Goal: Transaction & Acquisition: Book appointment/travel/reservation

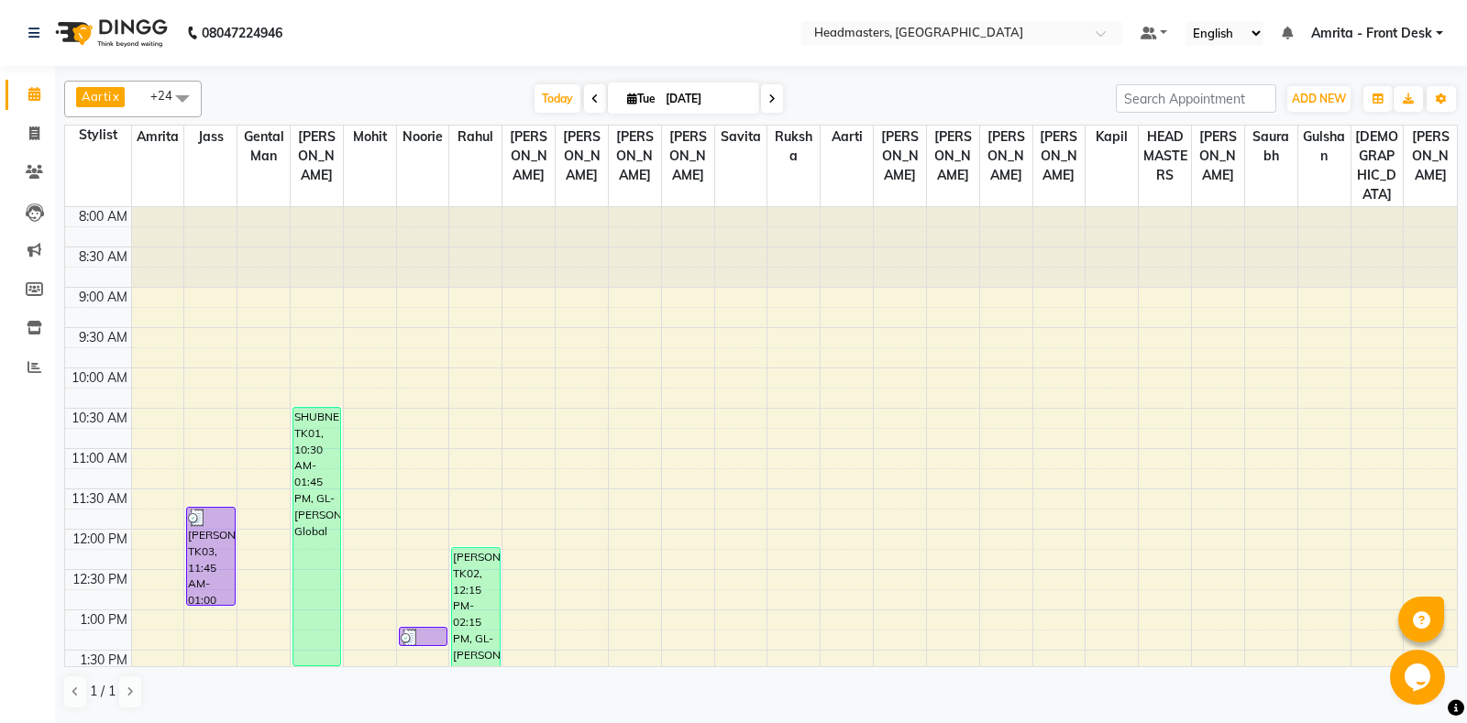
scroll to position [289, 0]
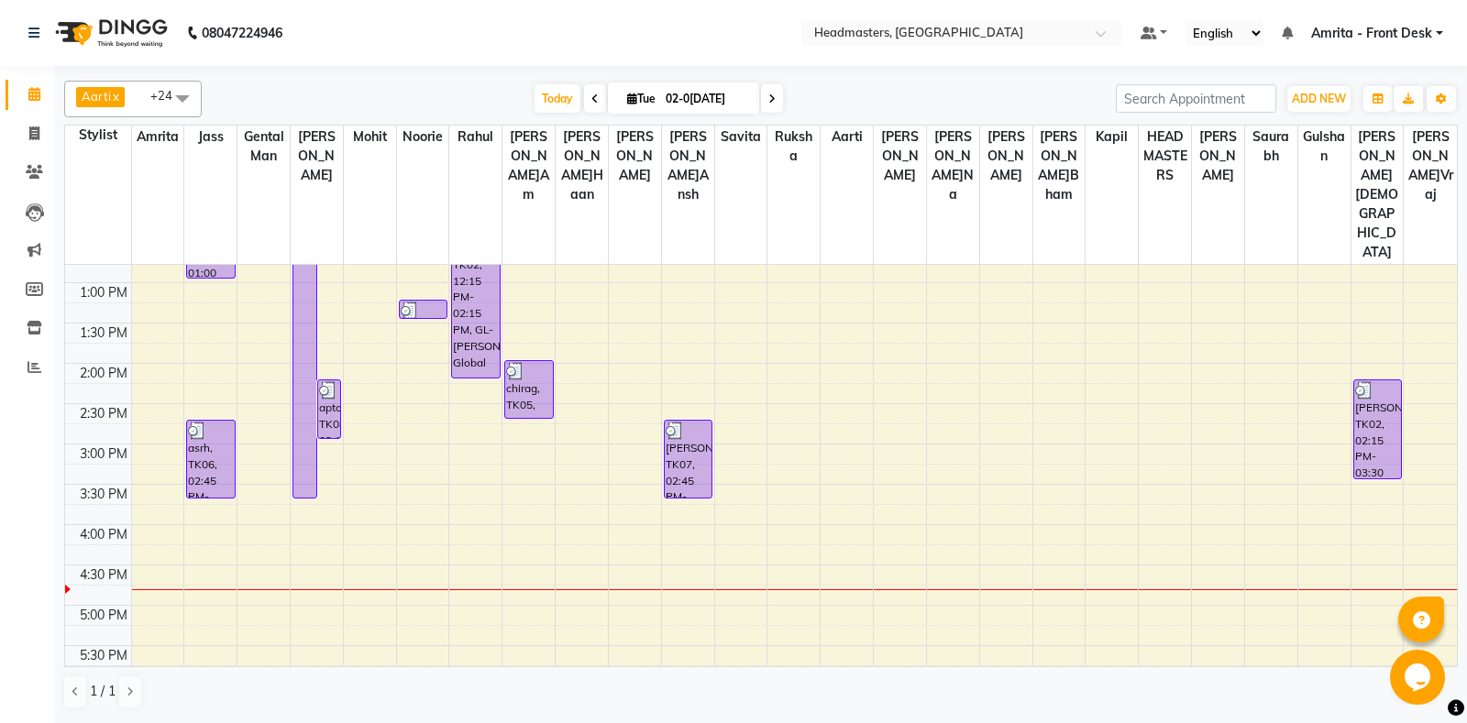
scroll to position [481, 0]
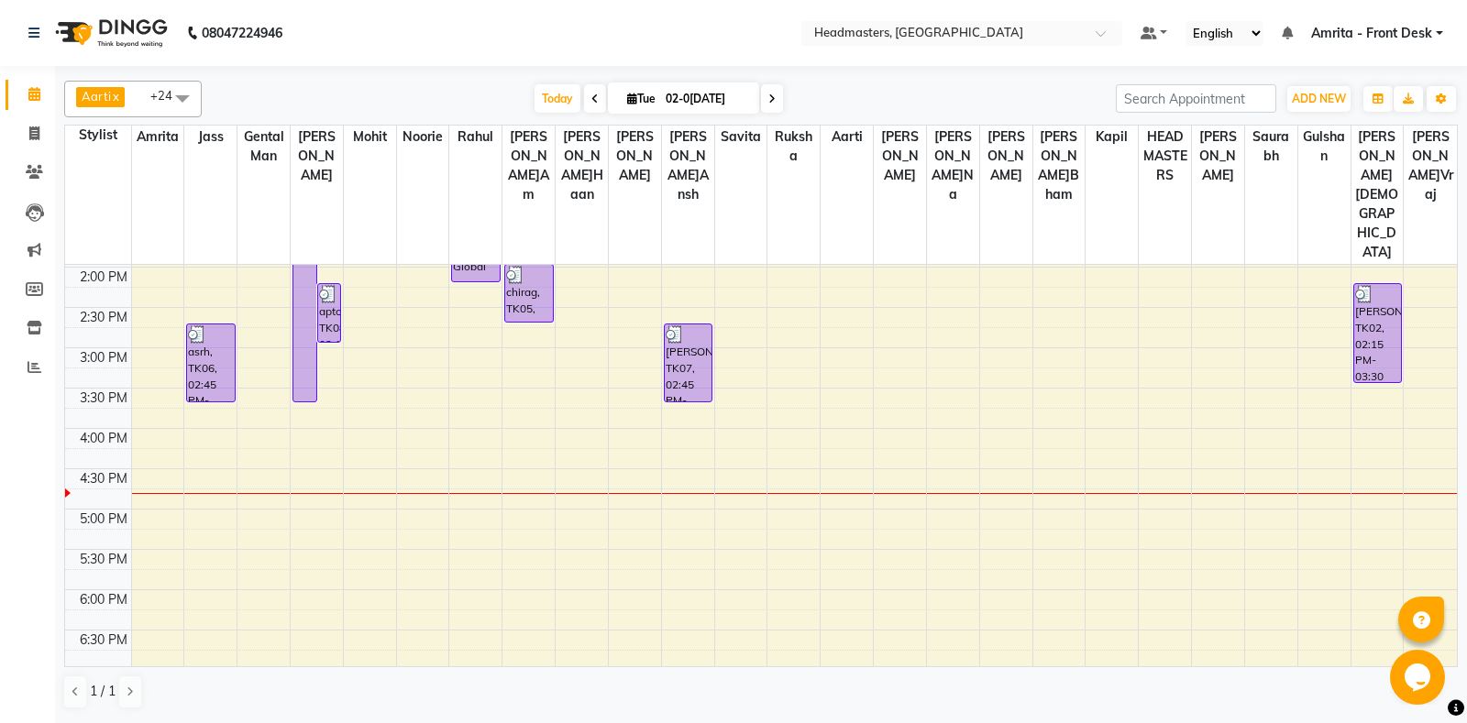
click at [690, 397] on div "8:00 AM 8:30 AM 9:00 AM 9:30 AM 10:00 AM 10:30 AM 11:00 AM 11:30 AM 12:00 PM 12…" at bounding box center [760, 348] width 1391 height 1128
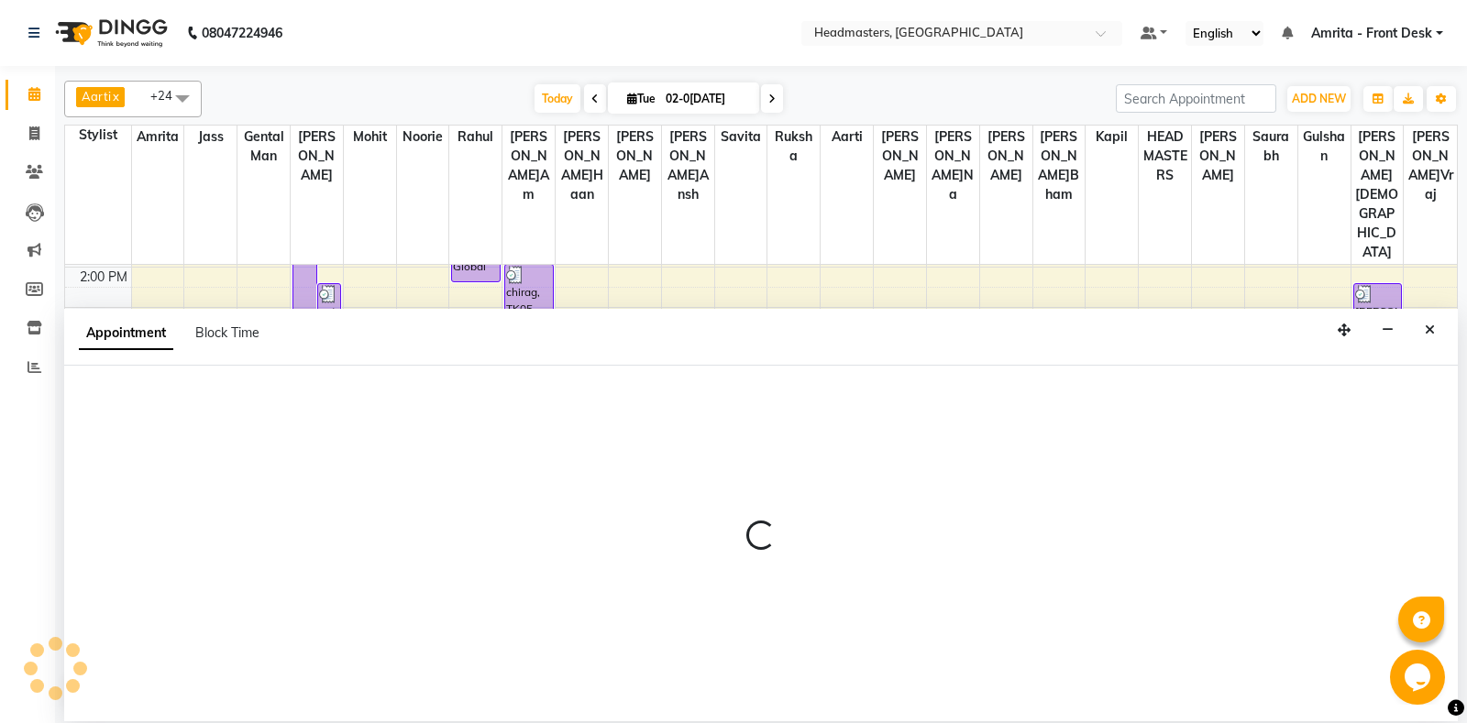
select select "60730"
select select "tentative"
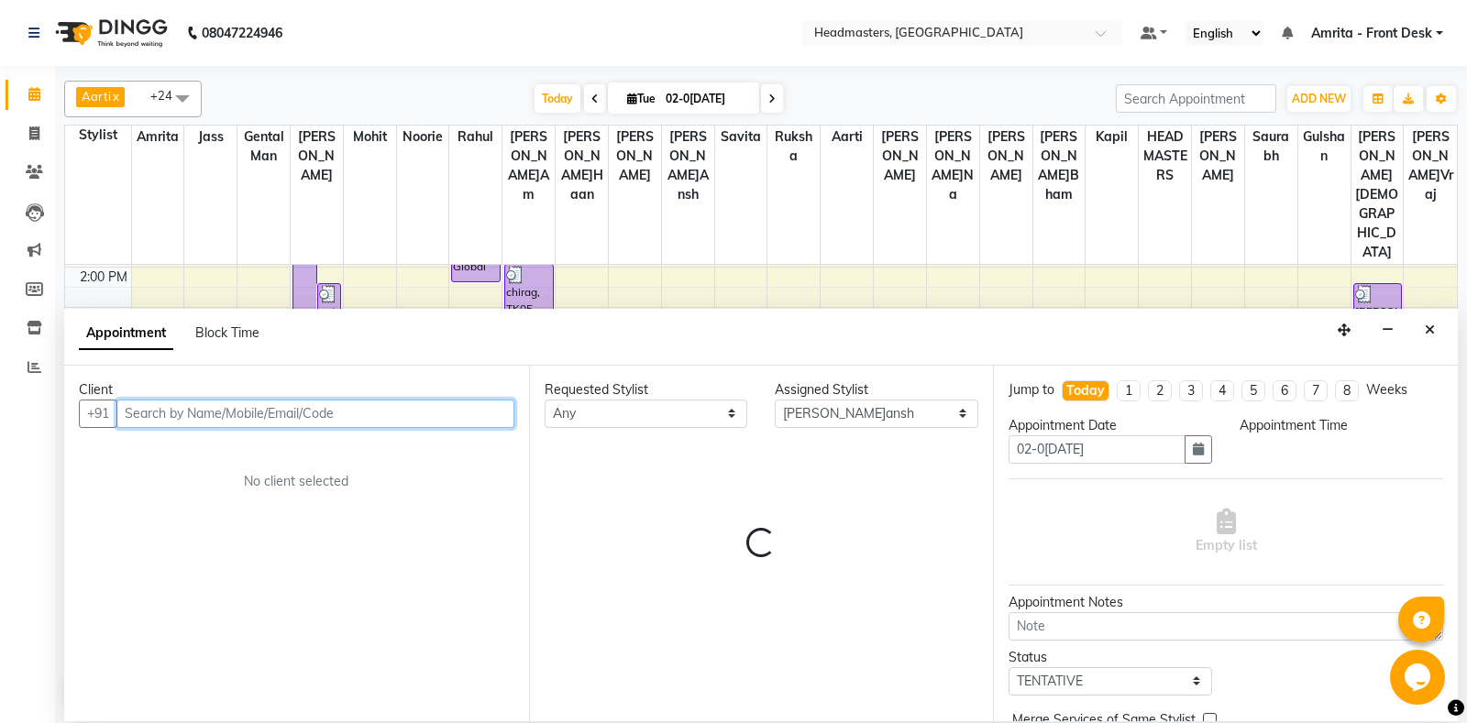
select select "990"
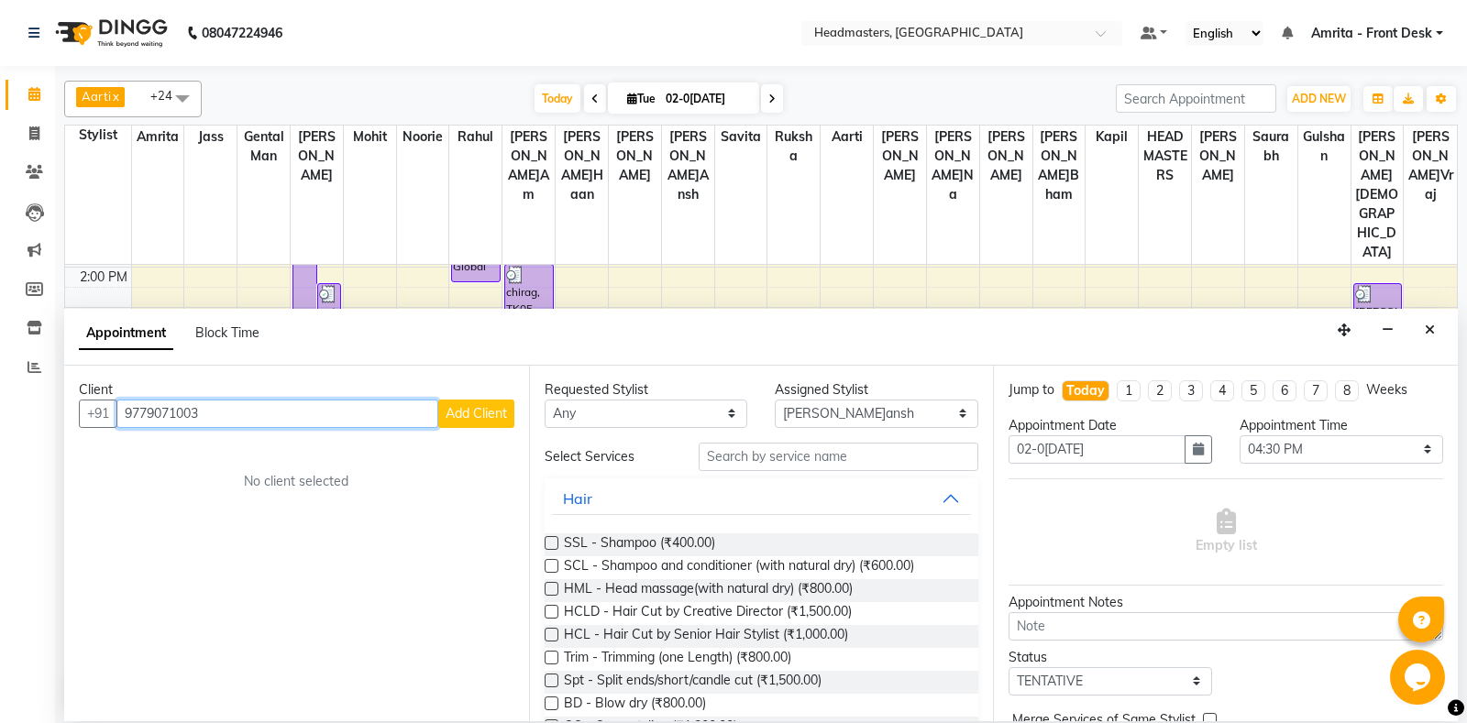
type input "9779071003"
click at [465, 418] on span "Add Client" at bounding box center [475, 413] width 61 height 16
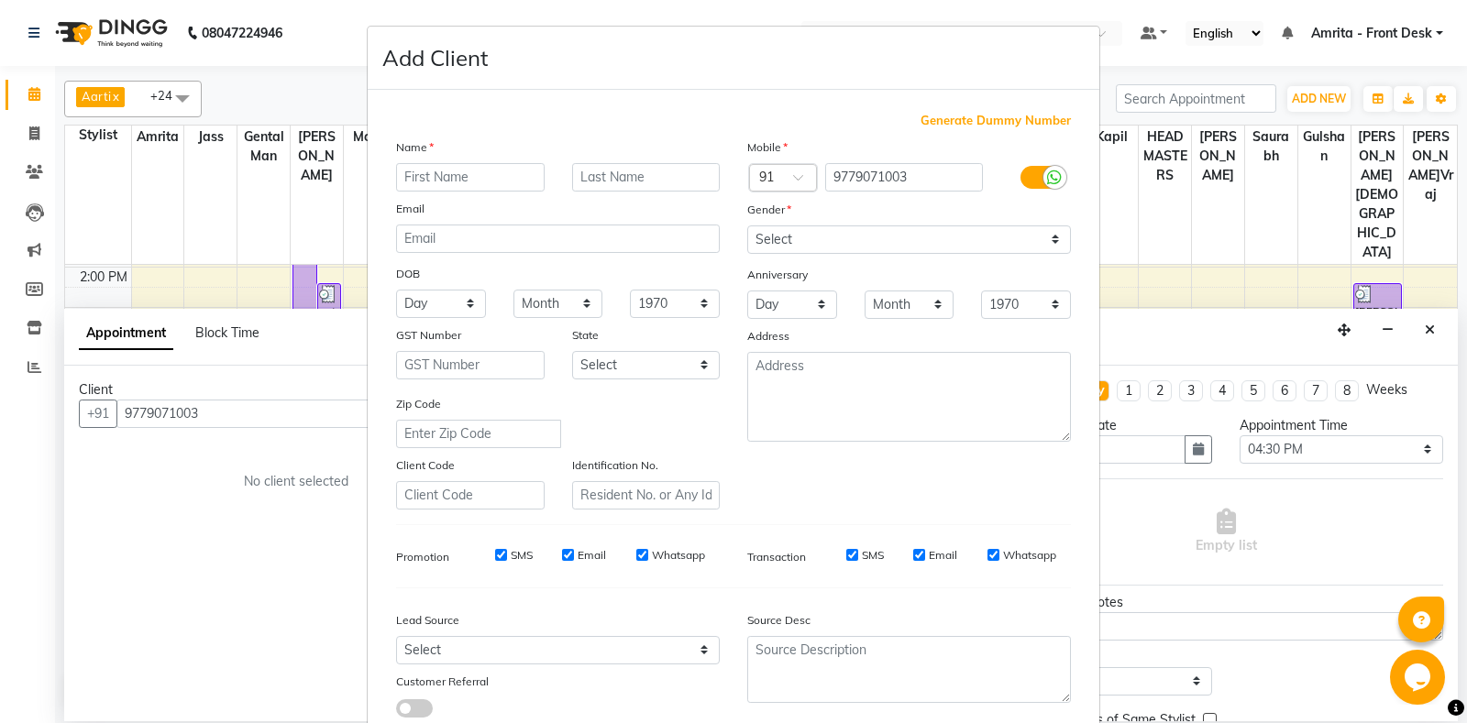
click at [420, 181] on input "text" at bounding box center [470, 177] width 148 height 28
type input "jassa"
click at [747, 225] on select "Select [DEMOGRAPHIC_DATA] [DEMOGRAPHIC_DATA] Other Prefer Not To Say" at bounding box center [909, 239] width 324 height 28
select select "[DEMOGRAPHIC_DATA]"
click option "[DEMOGRAPHIC_DATA]" at bounding box center [0, 0] width 0 height 0
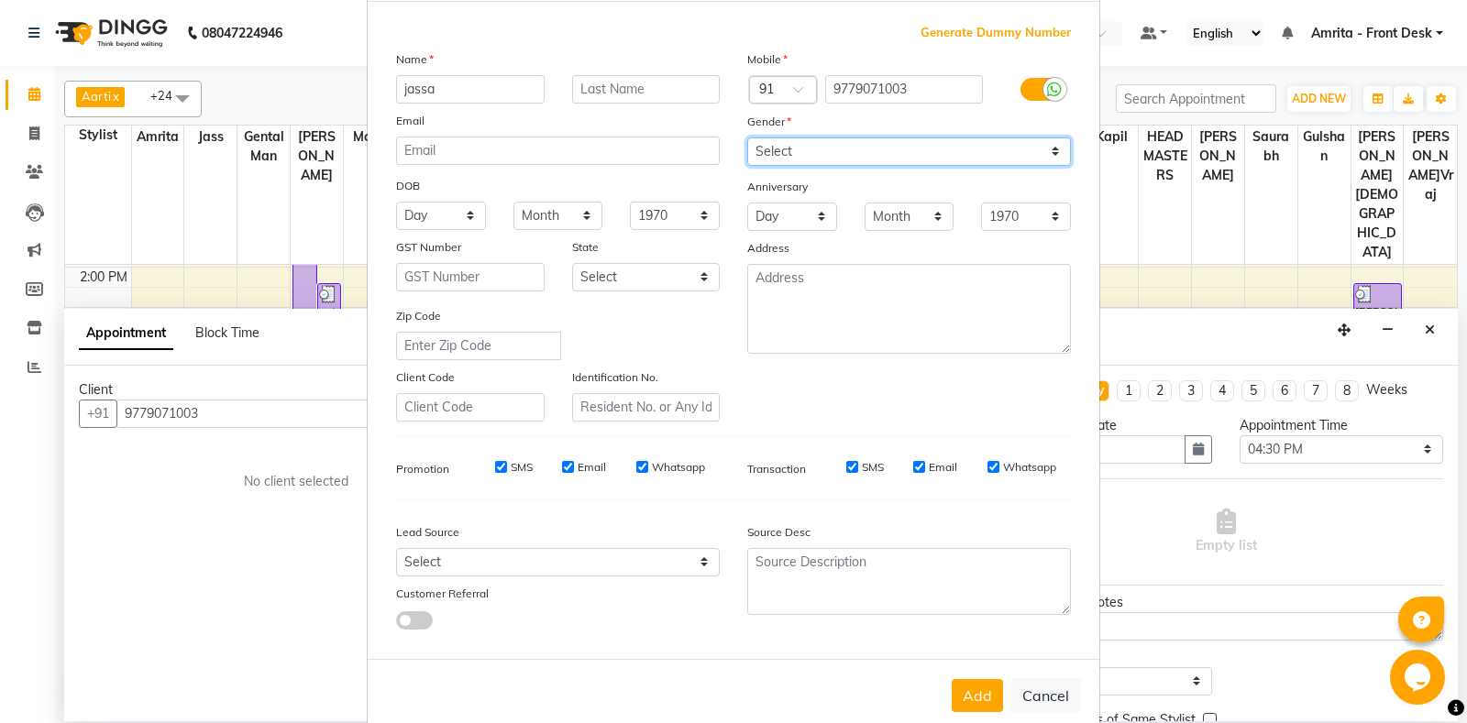
scroll to position [127, 0]
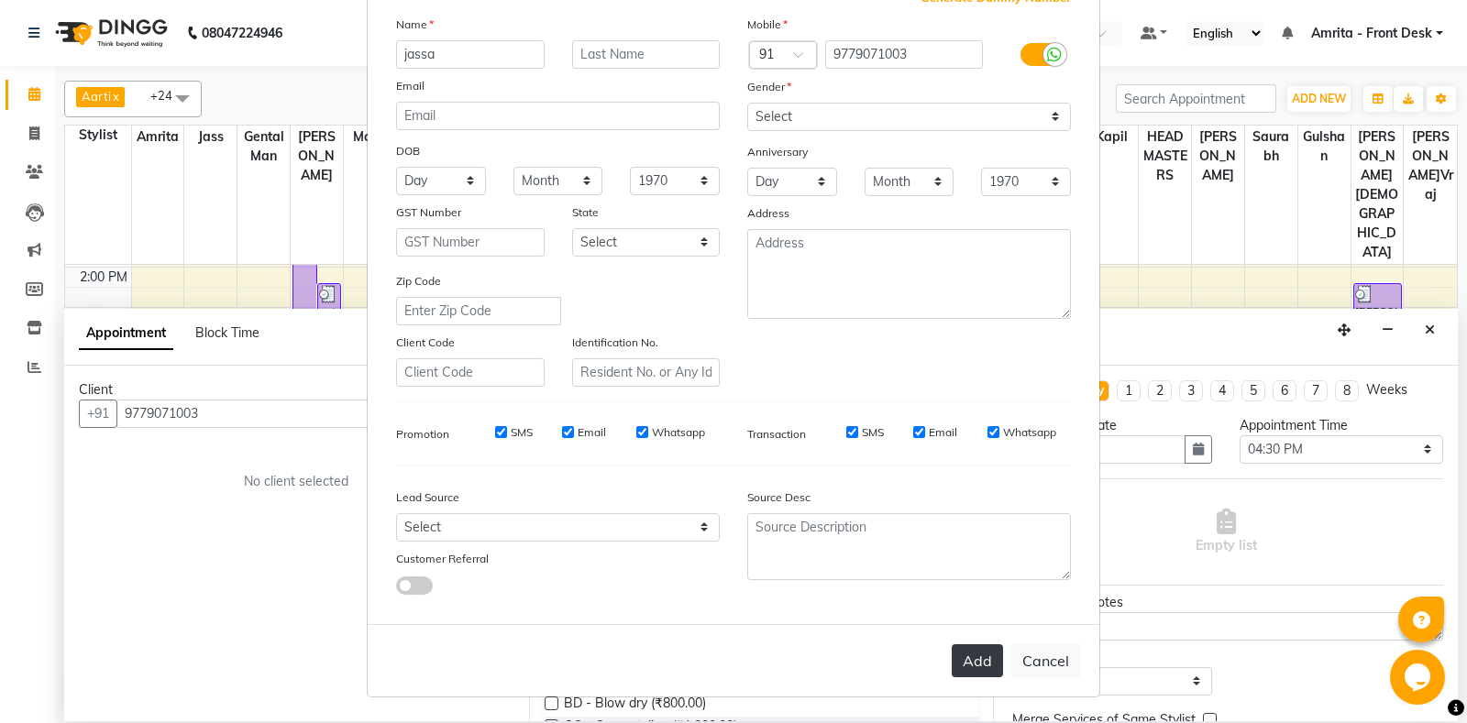
click at [980, 659] on button "Add" at bounding box center [976, 660] width 51 height 33
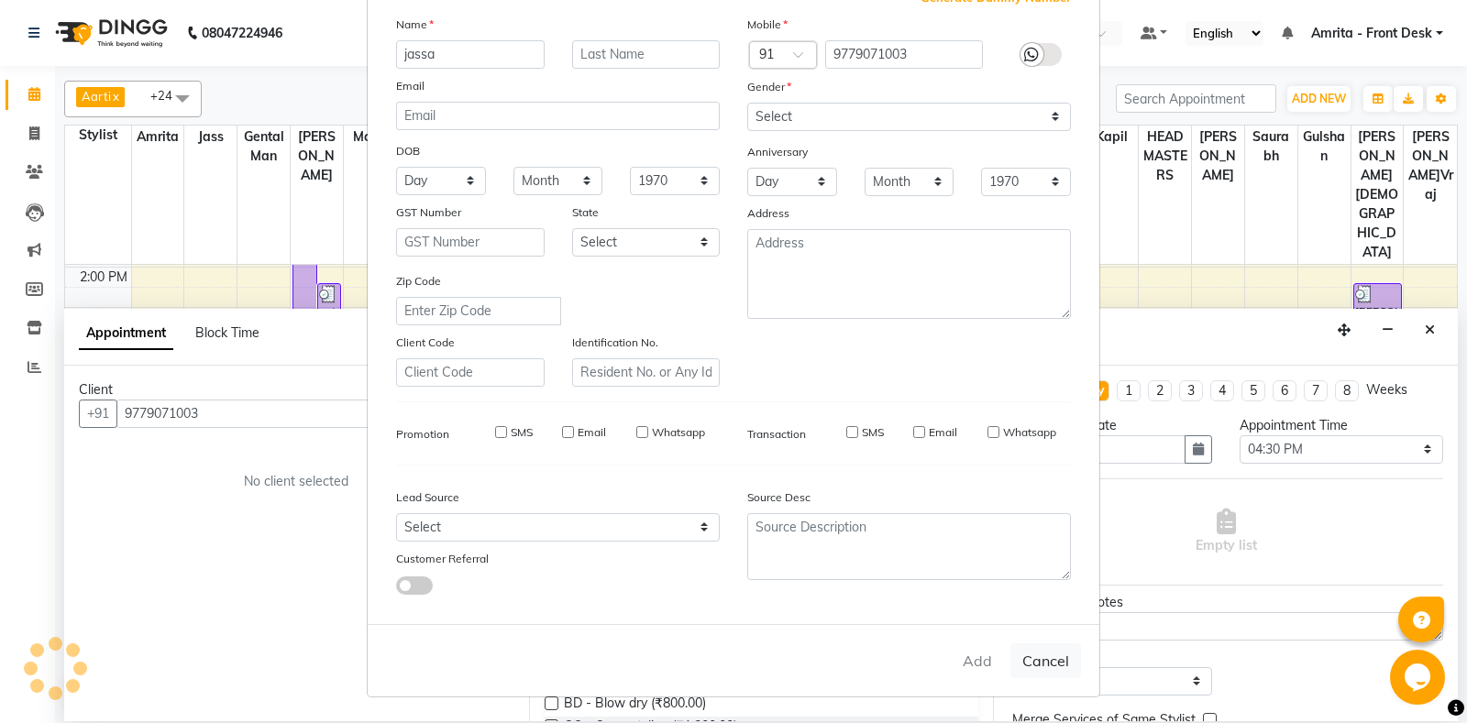
select select
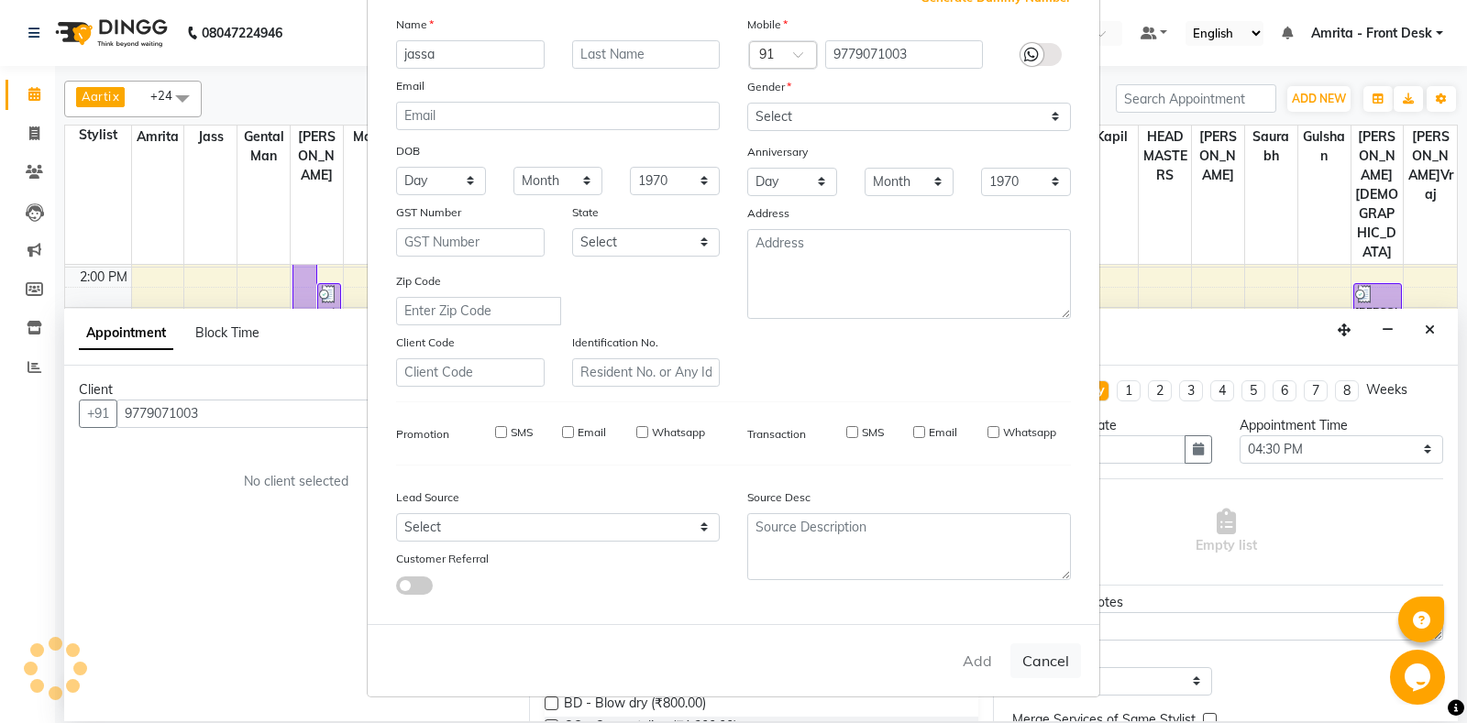
select select
checkbox input "false"
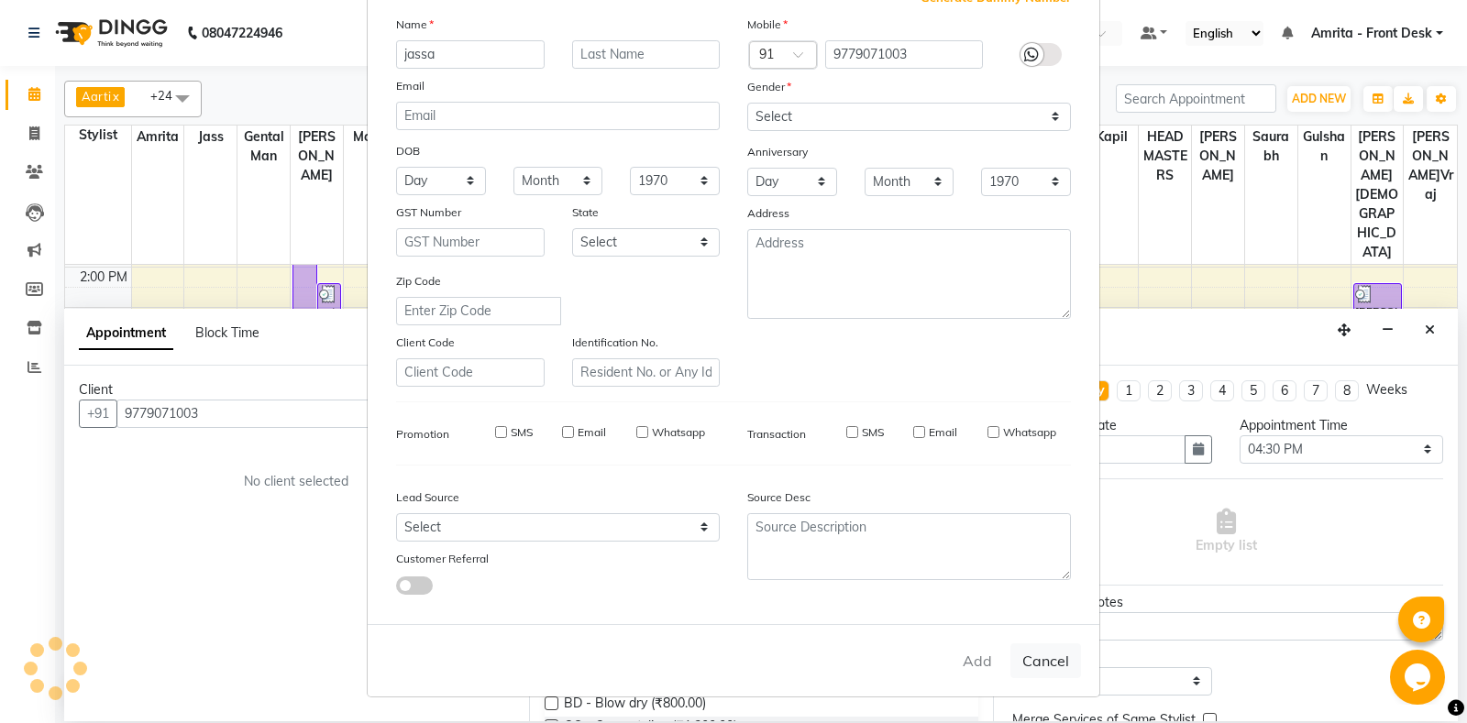
checkbox input "false"
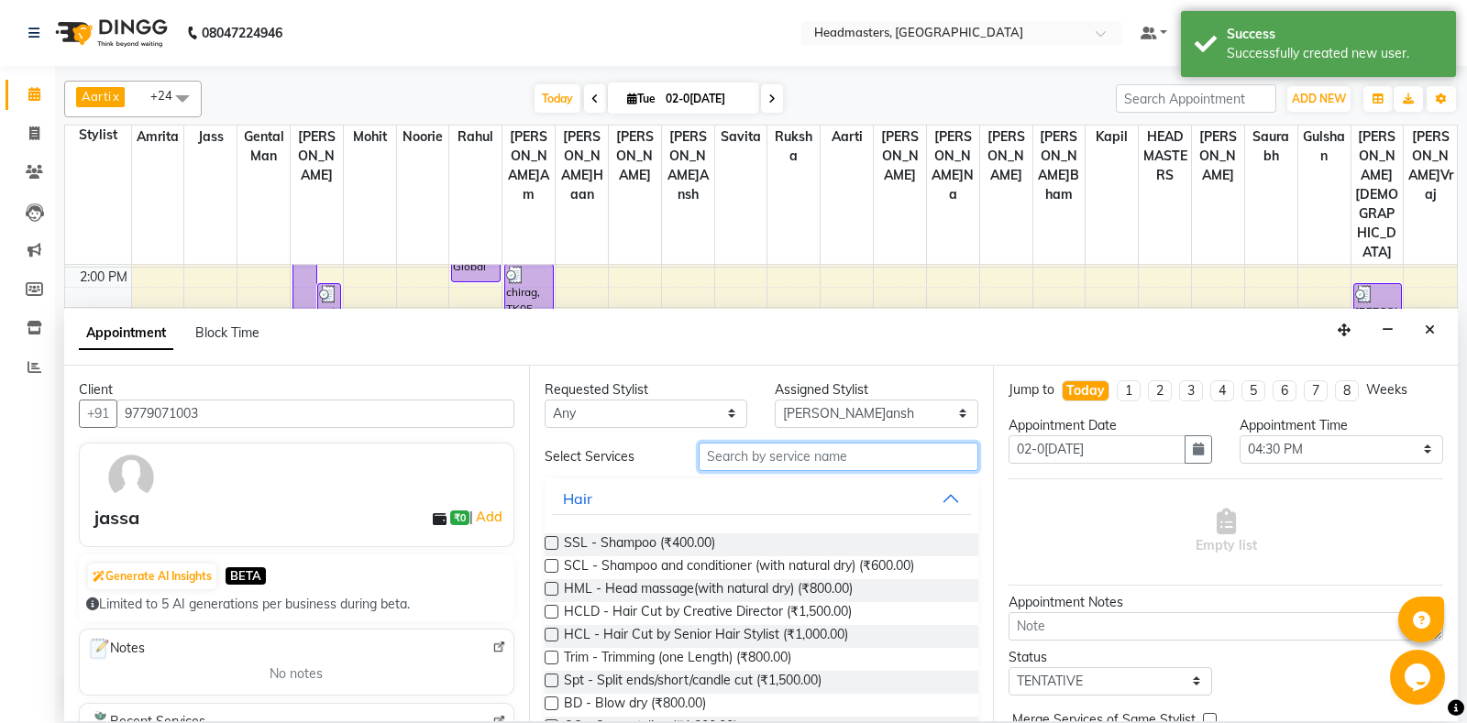
click at [782, 456] on input "text" at bounding box center [838, 457] width 280 height 28
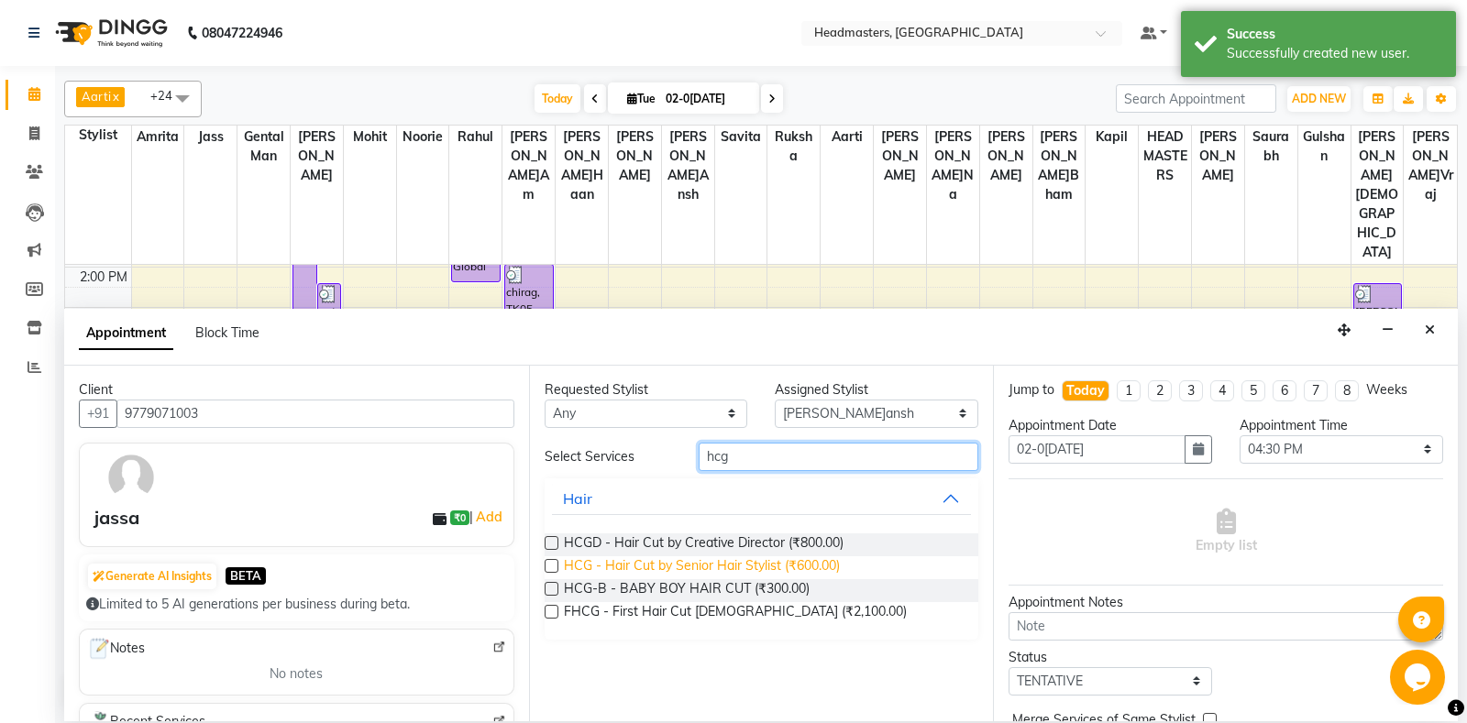
type input "hcg"
click at [766, 562] on span "HCG - Hair Cut by Senior Hair Stylist (₹600.00)" at bounding box center [702, 567] width 276 height 23
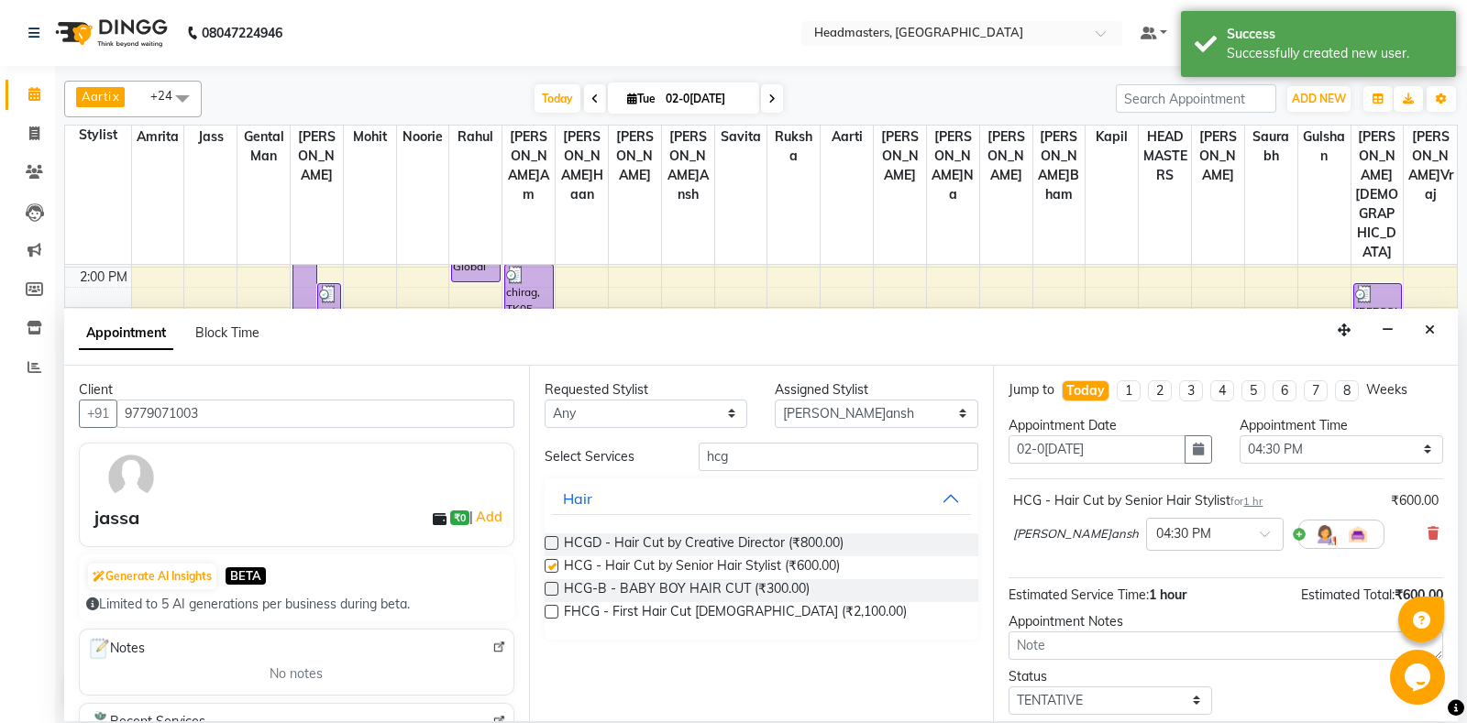
checkbox input "false"
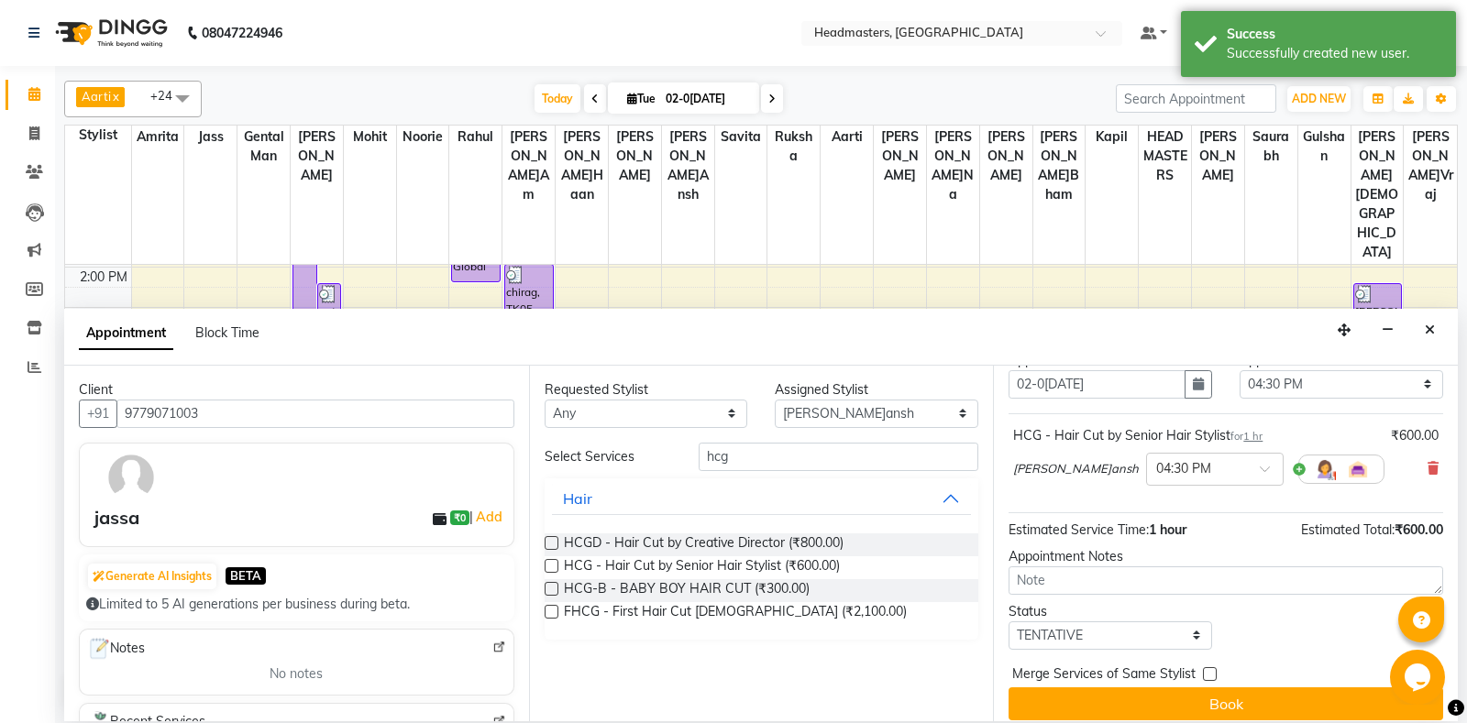
scroll to position [78, 0]
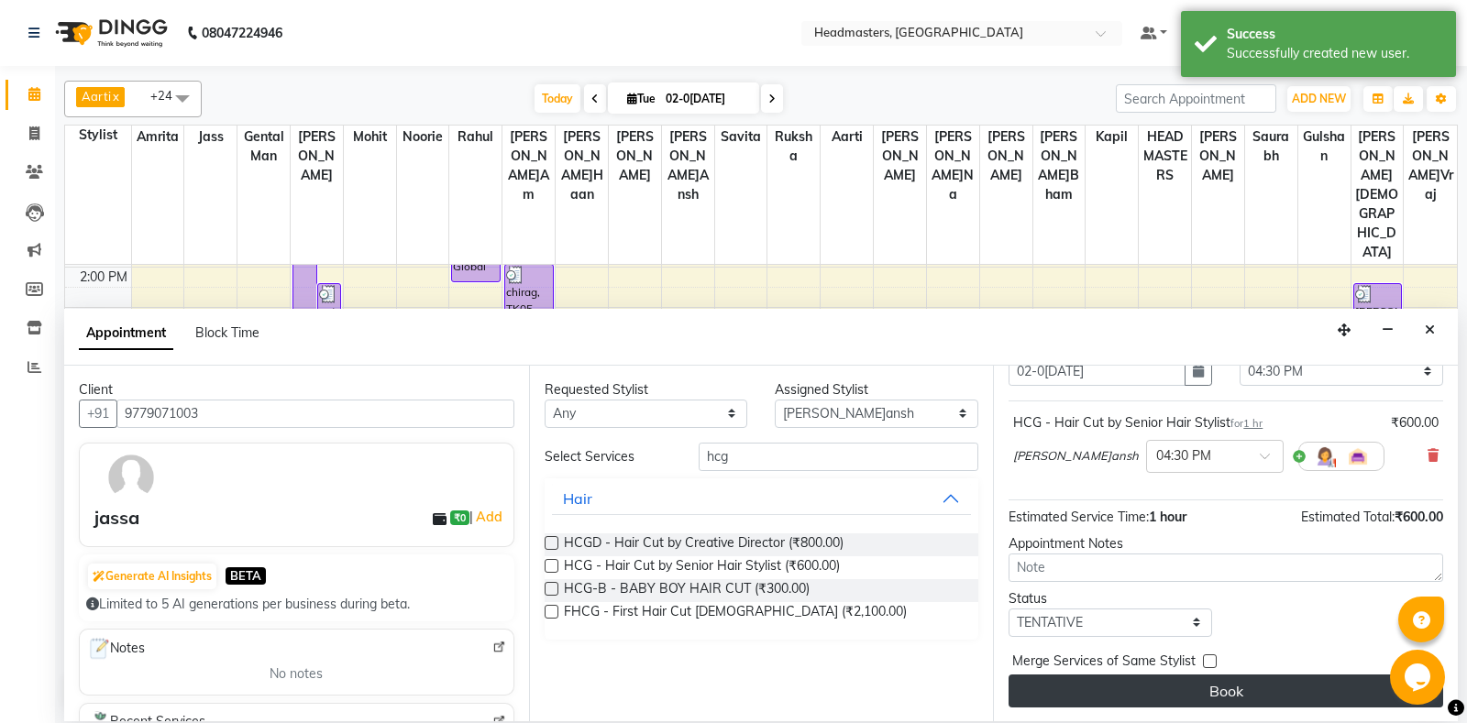
click at [1269, 686] on button "Book" at bounding box center [1225, 691] width 434 height 33
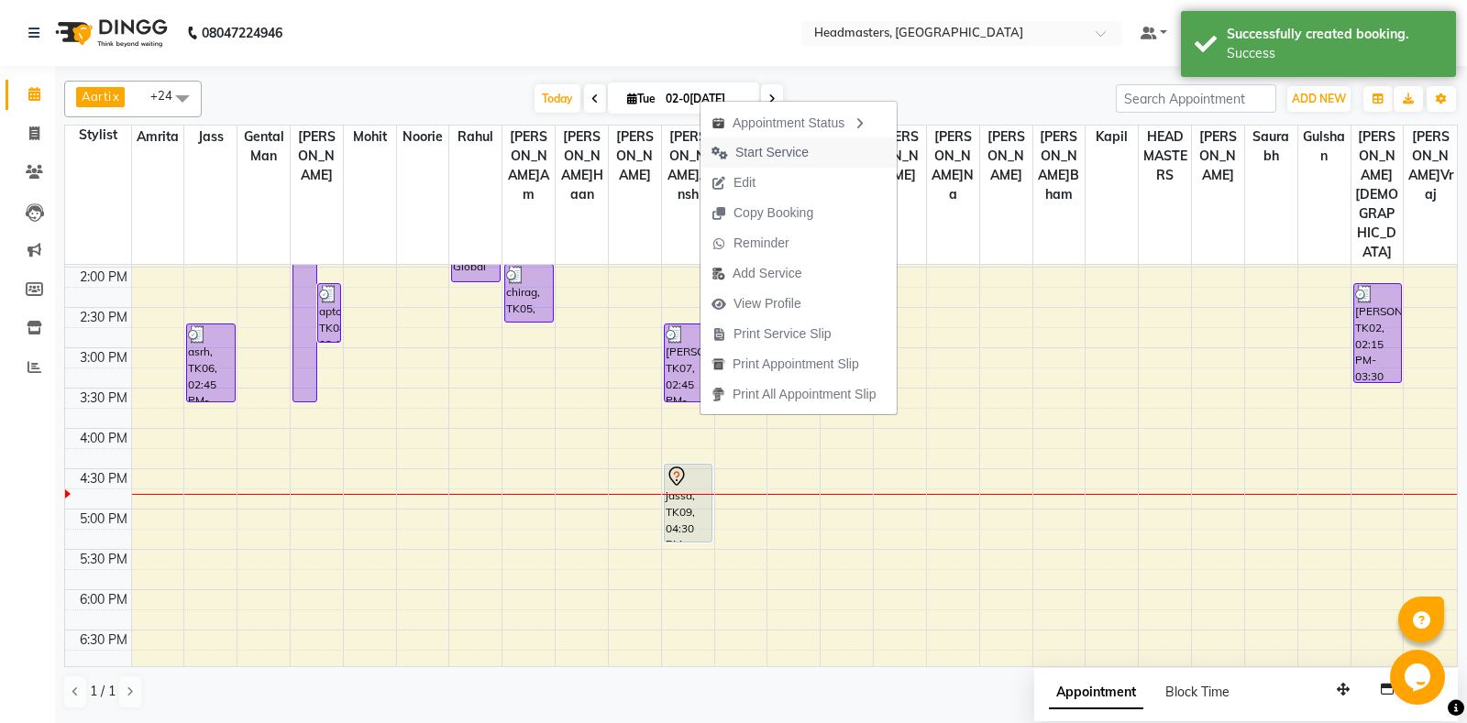
click at [768, 154] on span "Start Service" at bounding box center [771, 152] width 73 height 19
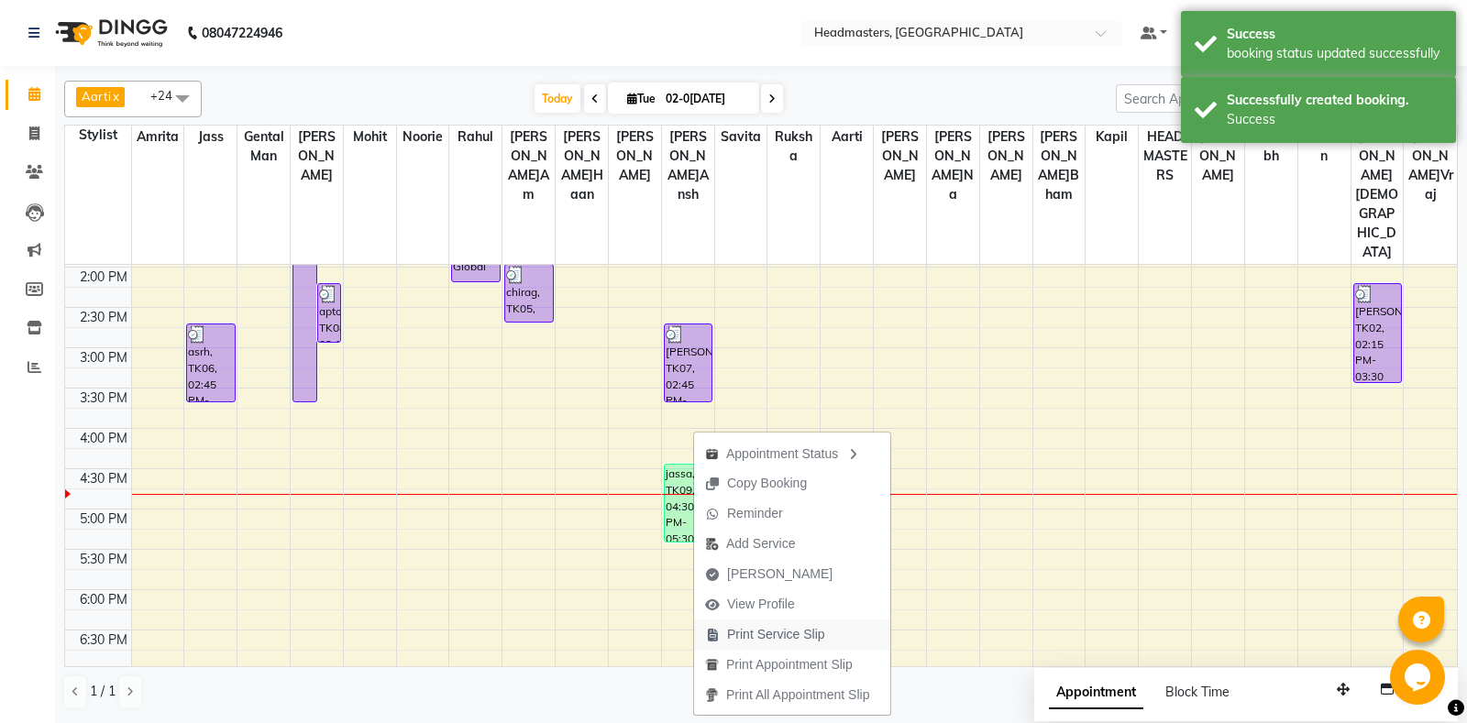
click at [790, 643] on span "Print Service Slip" at bounding box center [776, 634] width 98 height 19
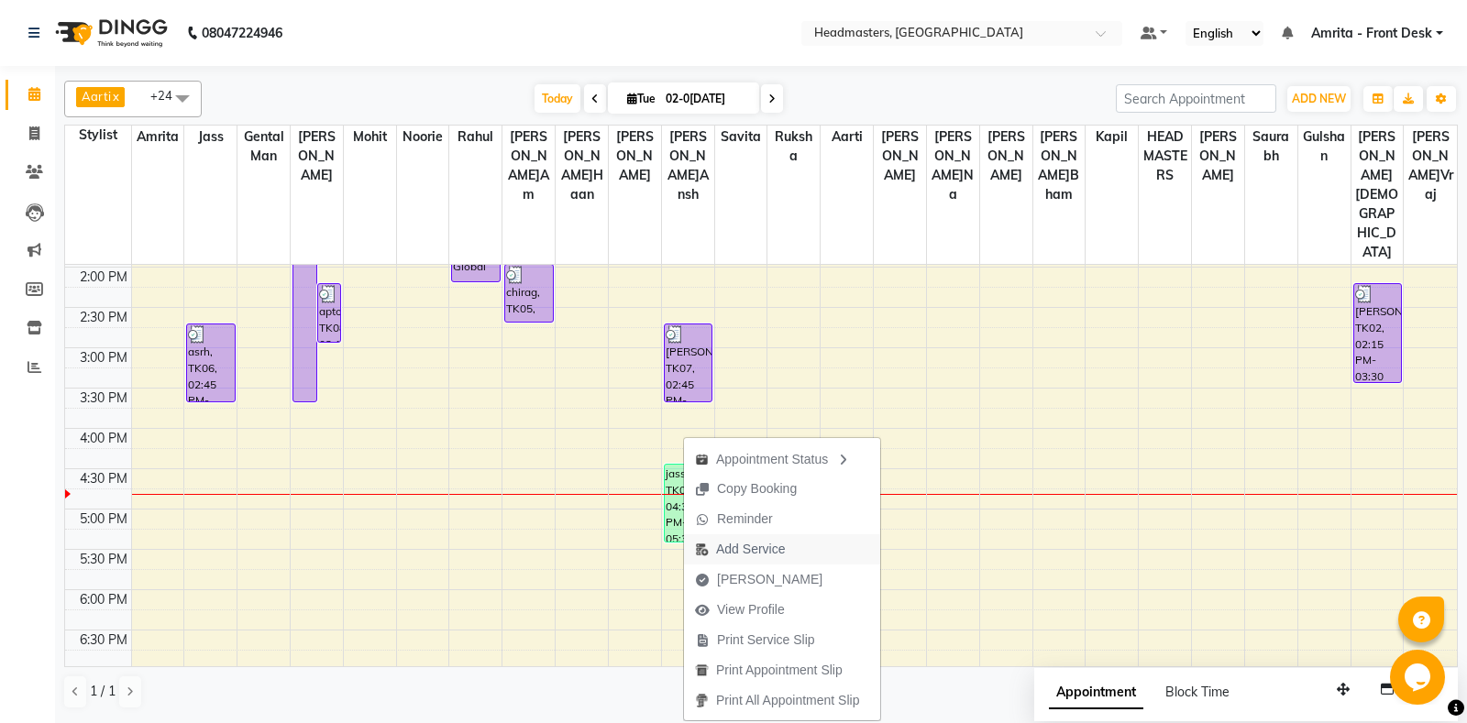
click at [744, 550] on span "Add Service" at bounding box center [750, 549] width 69 height 19
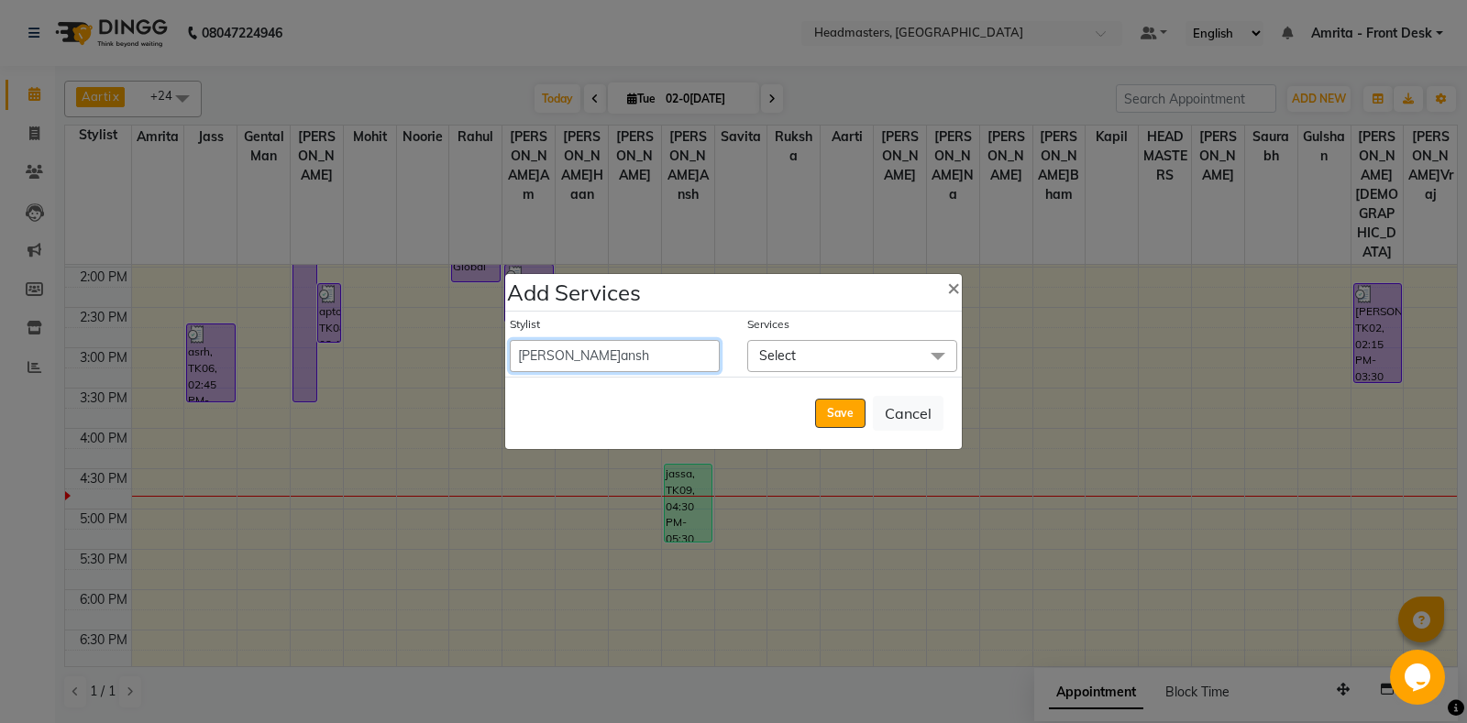
click at [510, 340] on select "[PERSON_NAME] Amrita Amrita - Front D[PERSON_NAME]Balram Gental Man Gulshan HEA…" at bounding box center [615, 356] width 210 height 32
select select "60727"
click option "[PERSON_NAME]haan" at bounding box center [0, 0] width 0 height 0
select select "1050"
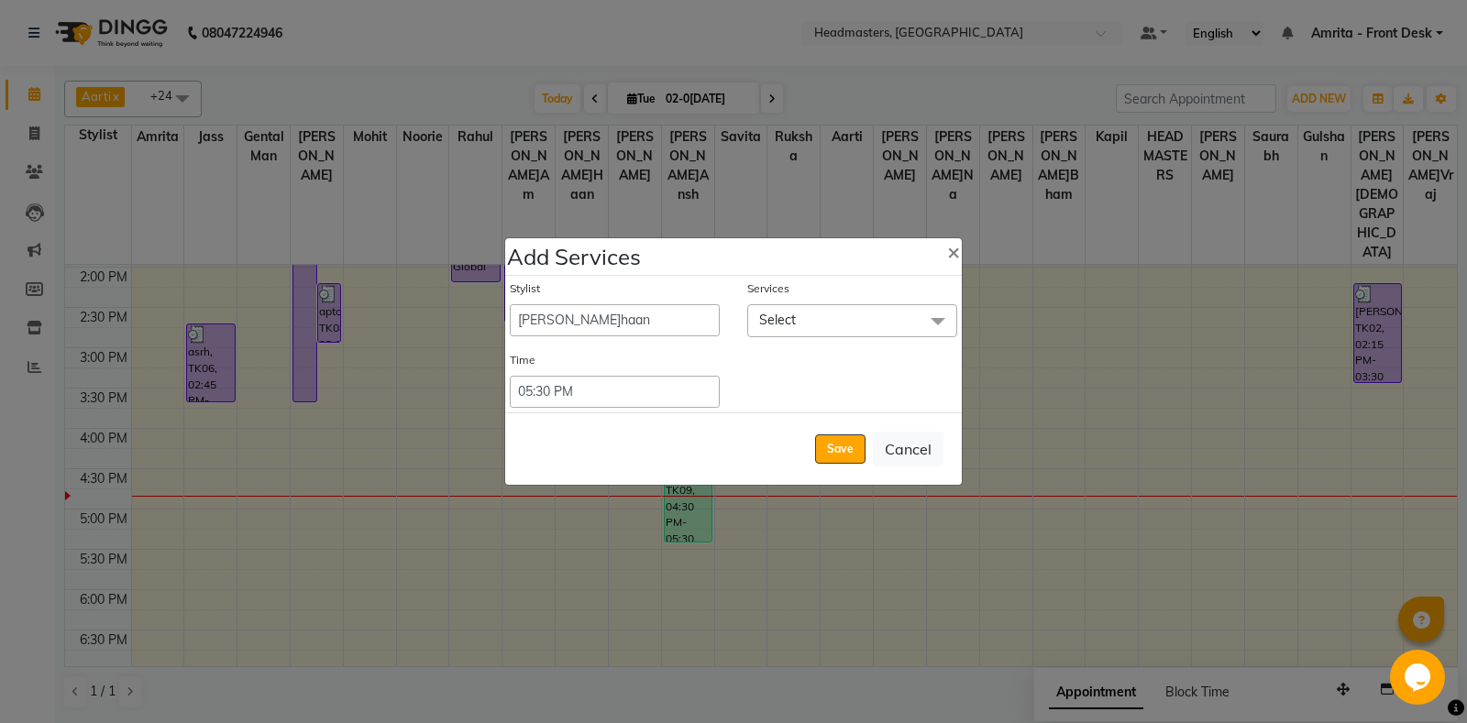
click at [890, 313] on span "Select" at bounding box center [852, 320] width 210 height 32
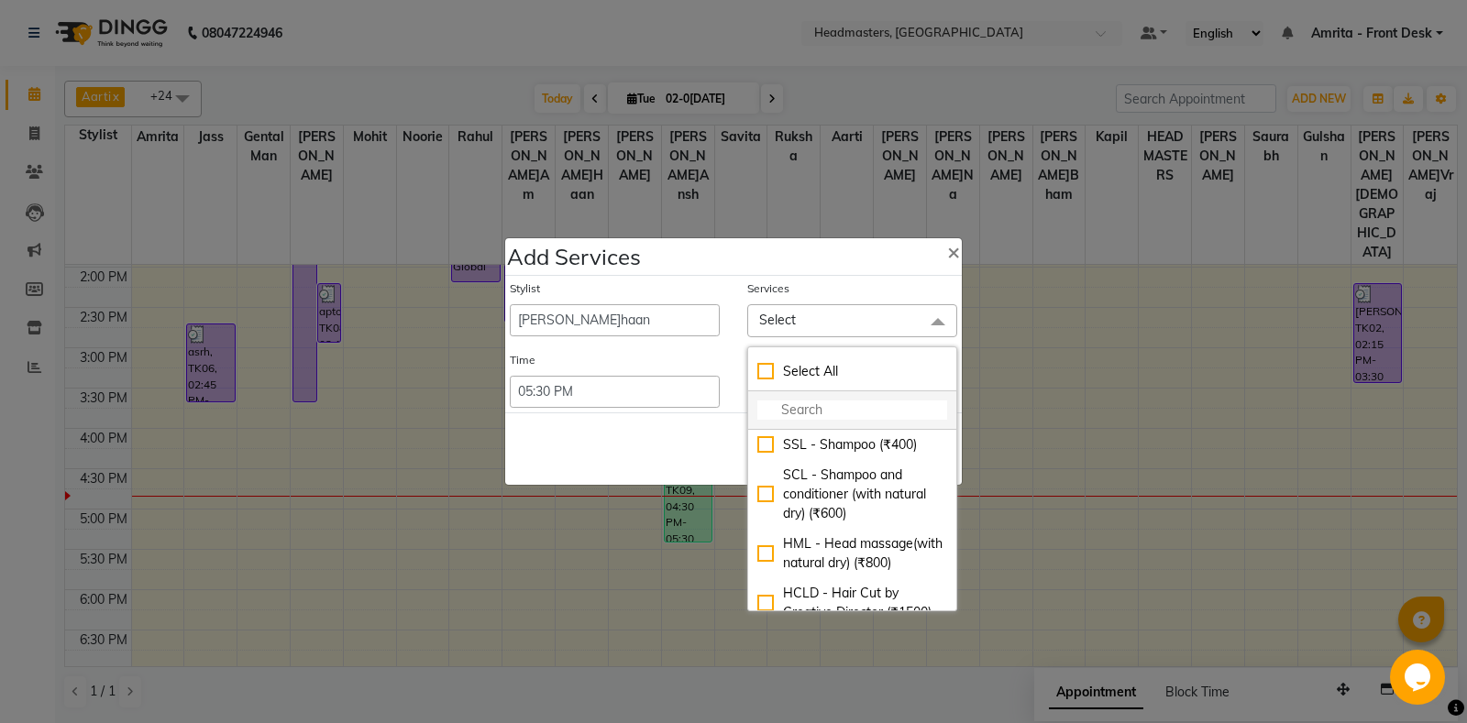
click at [819, 411] on input "multiselect-search" at bounding box center [852, 410] width 190 height 19
type input "hcg"
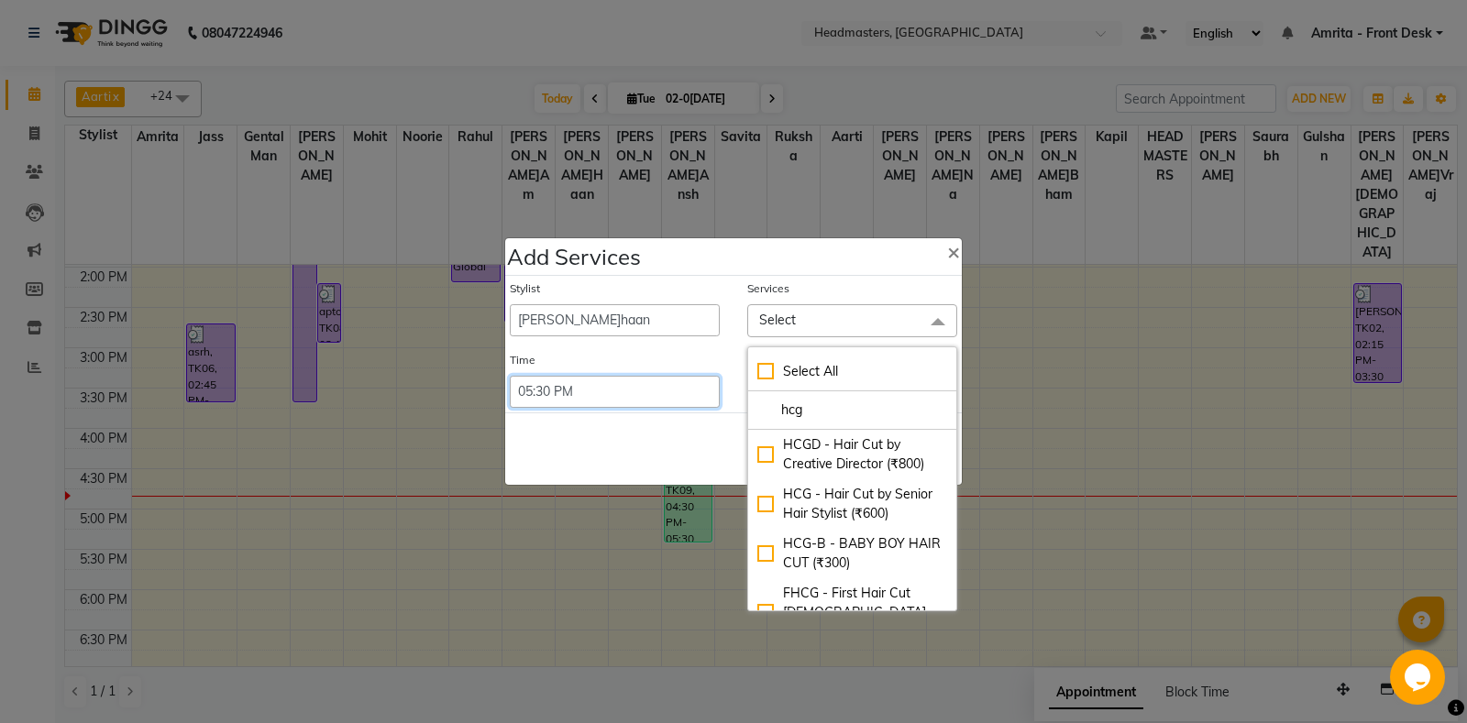
click at [510, 376] on select "Select 09:00 AM 09:15 AM 09:30 AM 09:45 AM 10:00 AM 10:15 AM 10:30 AM 10:45 AM …" at bounding box center [615, 392] width 210 height 32
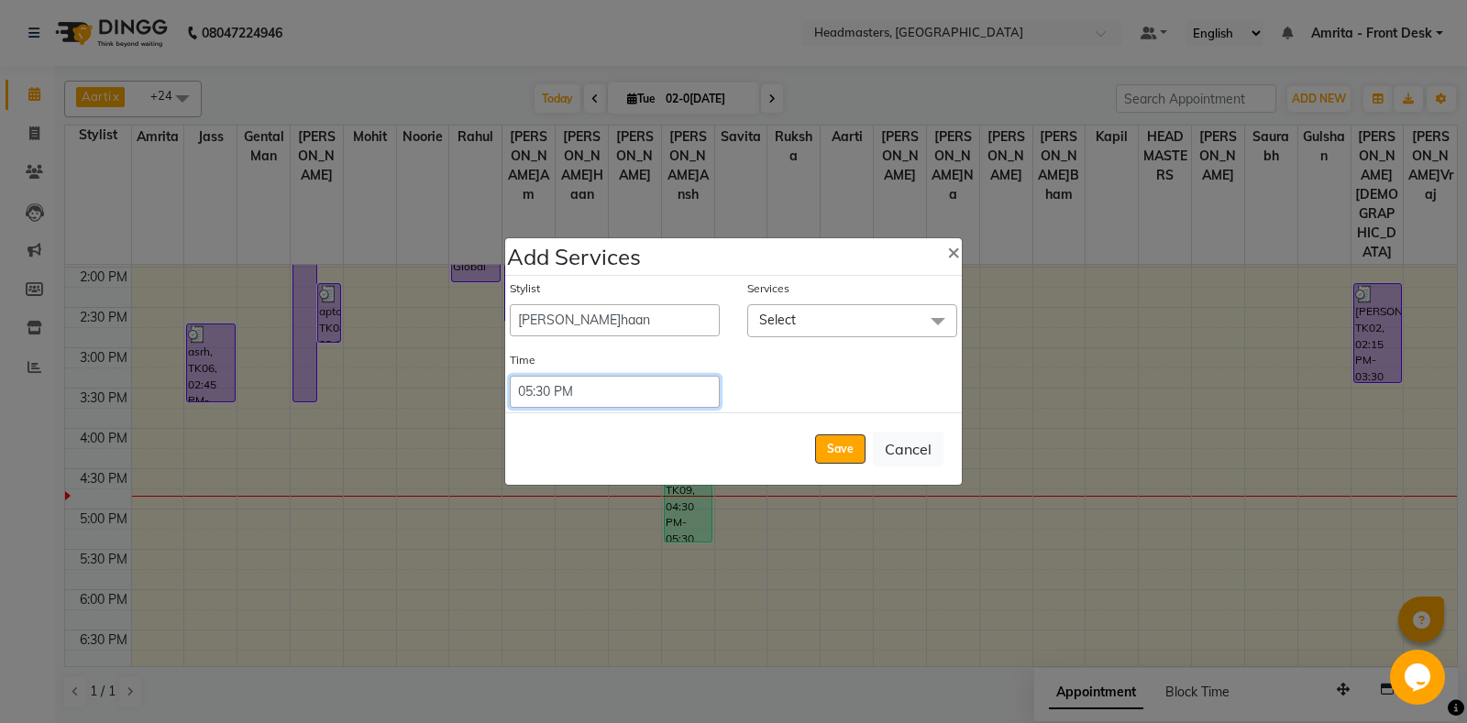
select select "1020"
click option "05:00 PM" at bounding box center [0, 0] width 0 height 0
click at [857, 437] on button "Save" at bounding box center [840, 448] width 50 height 29
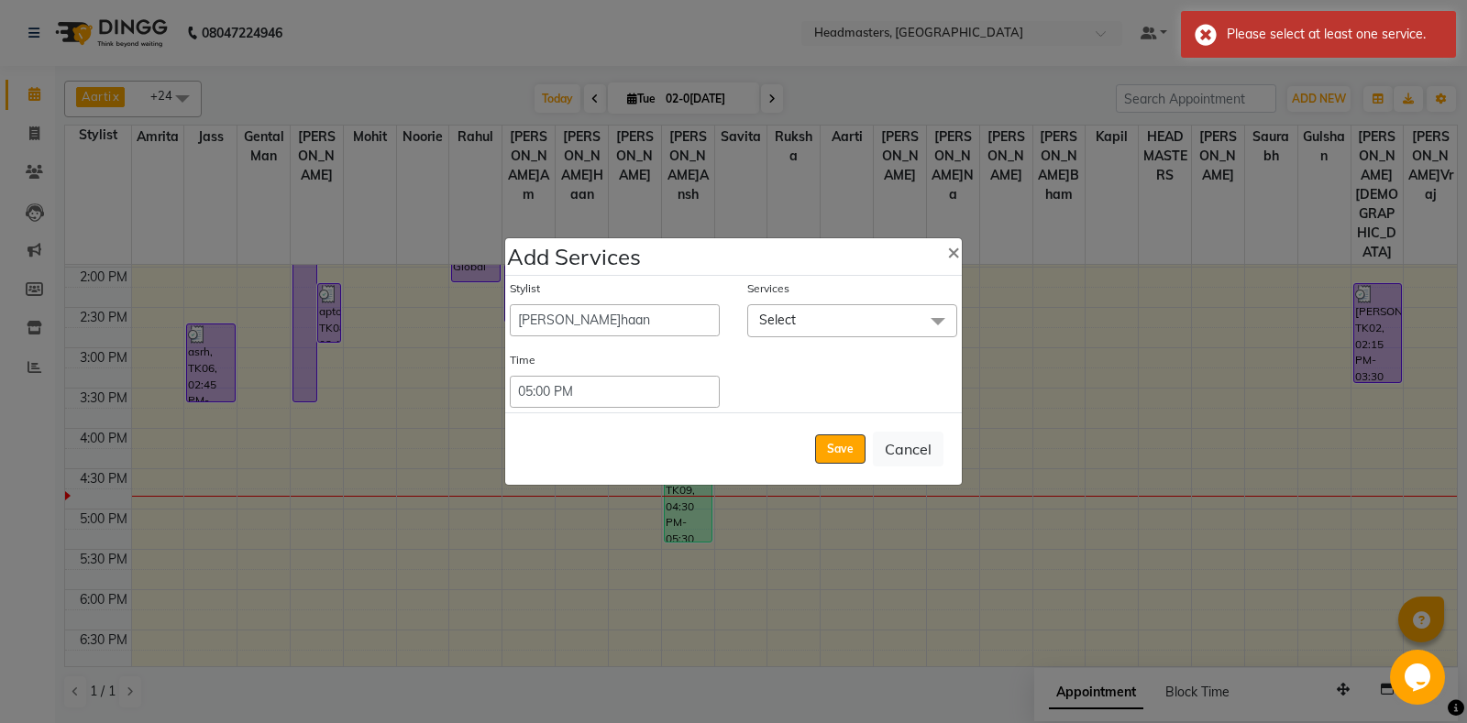
click at [896, 310] on span "Select" at bounding box center [852, 320] width 210 height 32
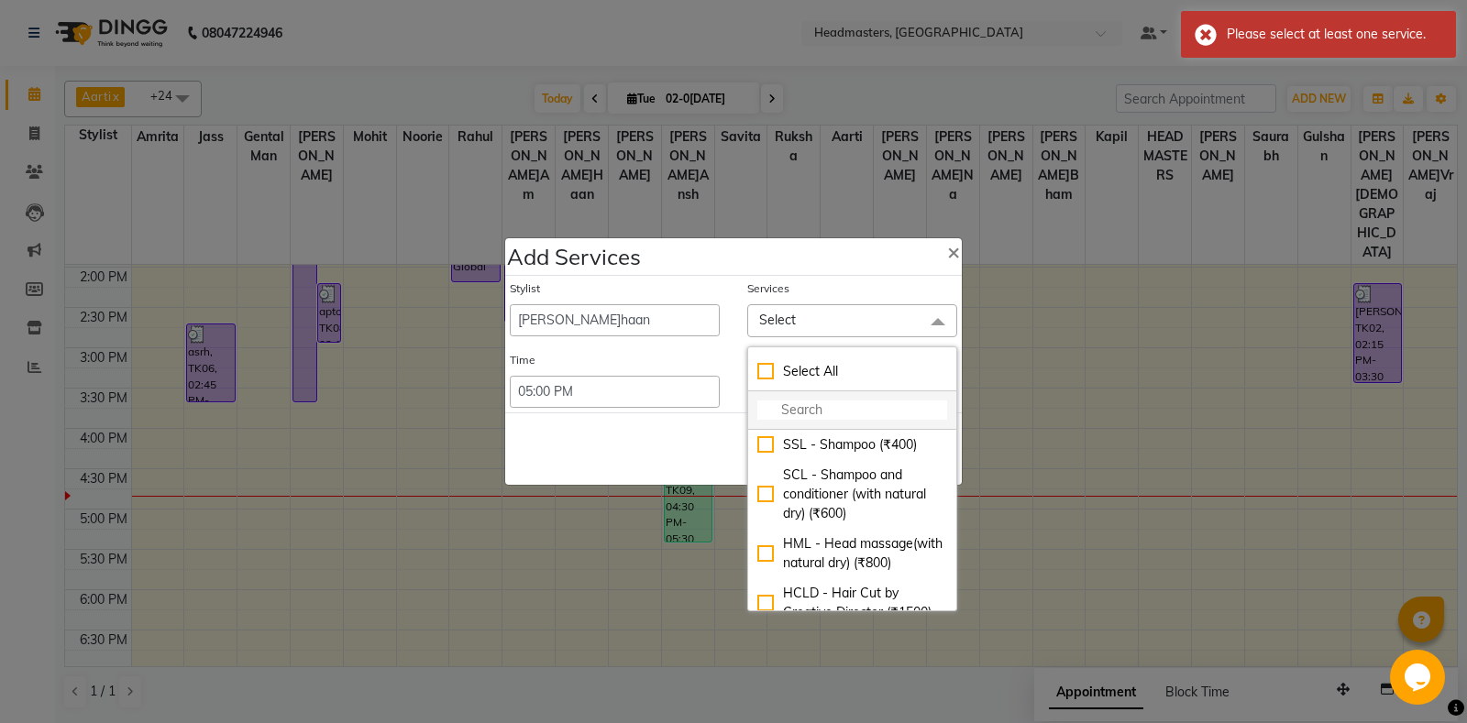
click at [837, 413] on input "multiselect-search" at bounding box center [852, 410] width 190 height 19
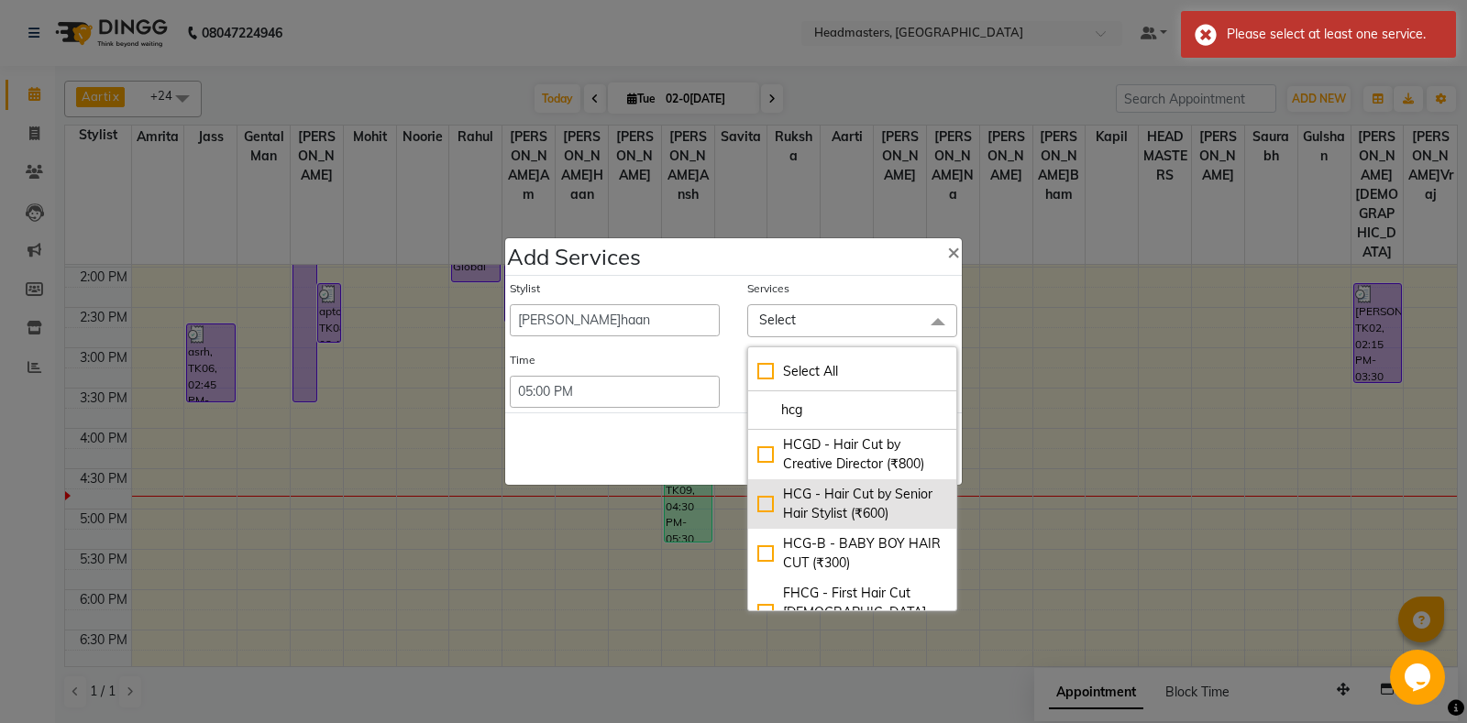
type input "hcg"
click at [764, 497] on div "HCG - Hair Cut by Senior Hair Stylist (₹600)" at bounding box center [852, 504] width 190 height 38
checkbox input "true"
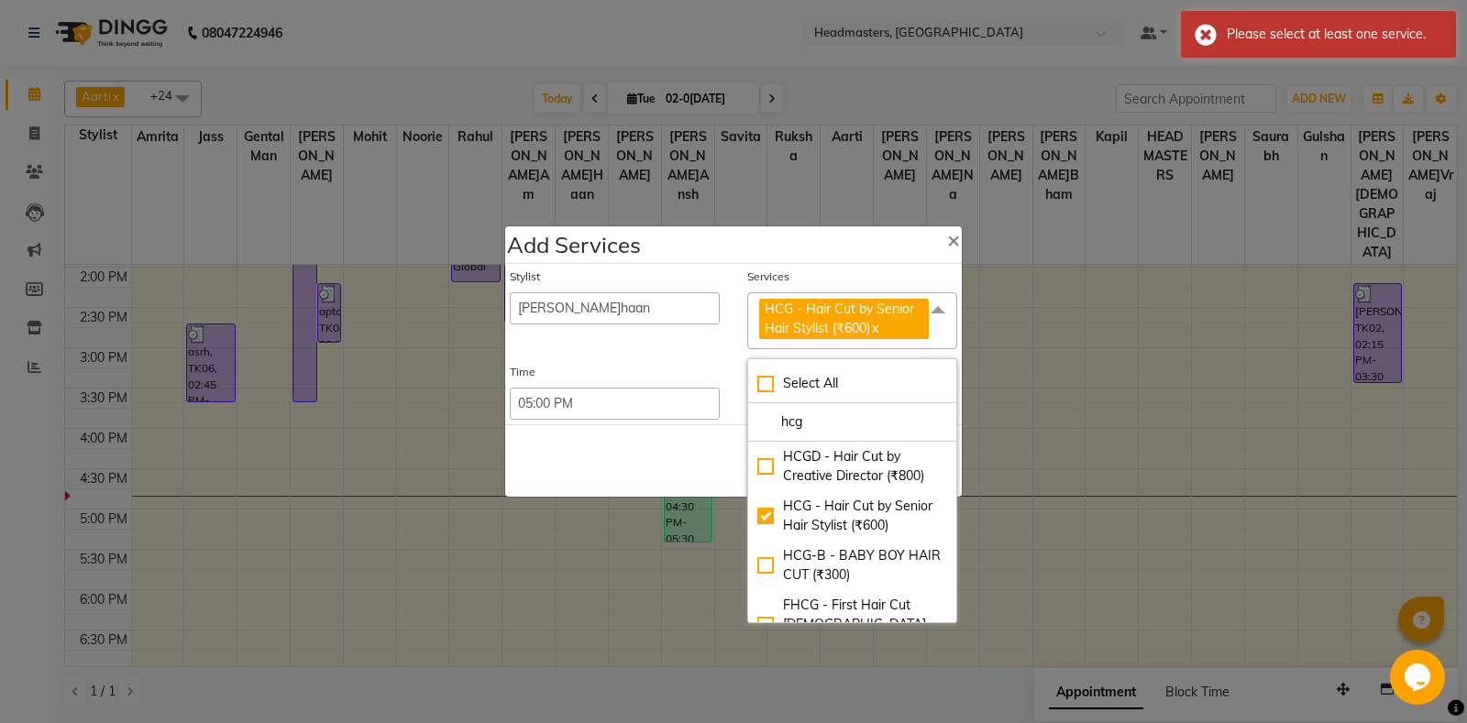
click at [571, 477] on div "Save Cancel" at bounding box center [733, 460] width 456 height 72
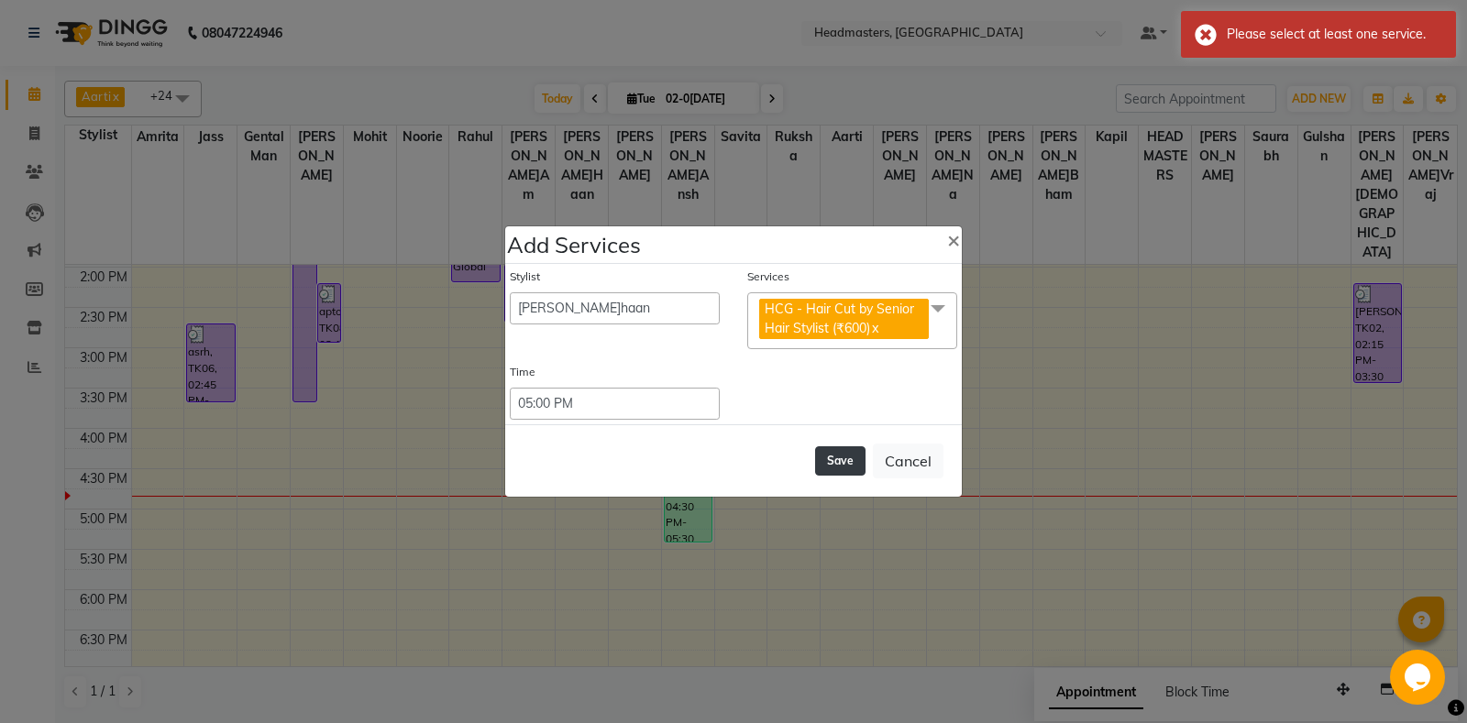
click at [854, 453] on button "Save" at bounding box center [840, 460] width 50 height 29
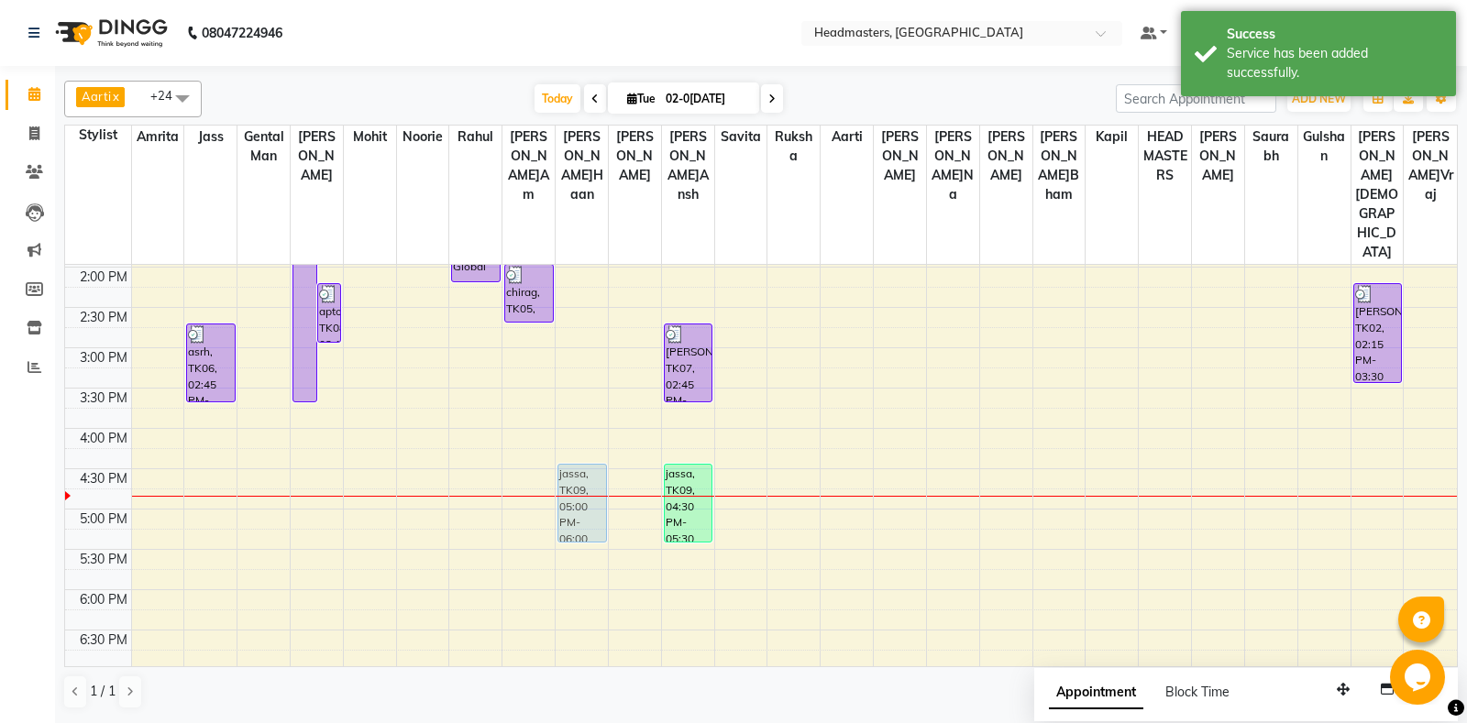
drag, startPoint x: 584, startPoint y: 437, endPoint x: 584, endPoint y: 414, distance: 22.9
click at [583, 407] on div "jassa, TK09, 05:00 PM-06:00 PM, HCG - Hair Cut by Senior Hair Stylist (₹600) ja…" at bounding box center [581, 348] width 52 height 1128
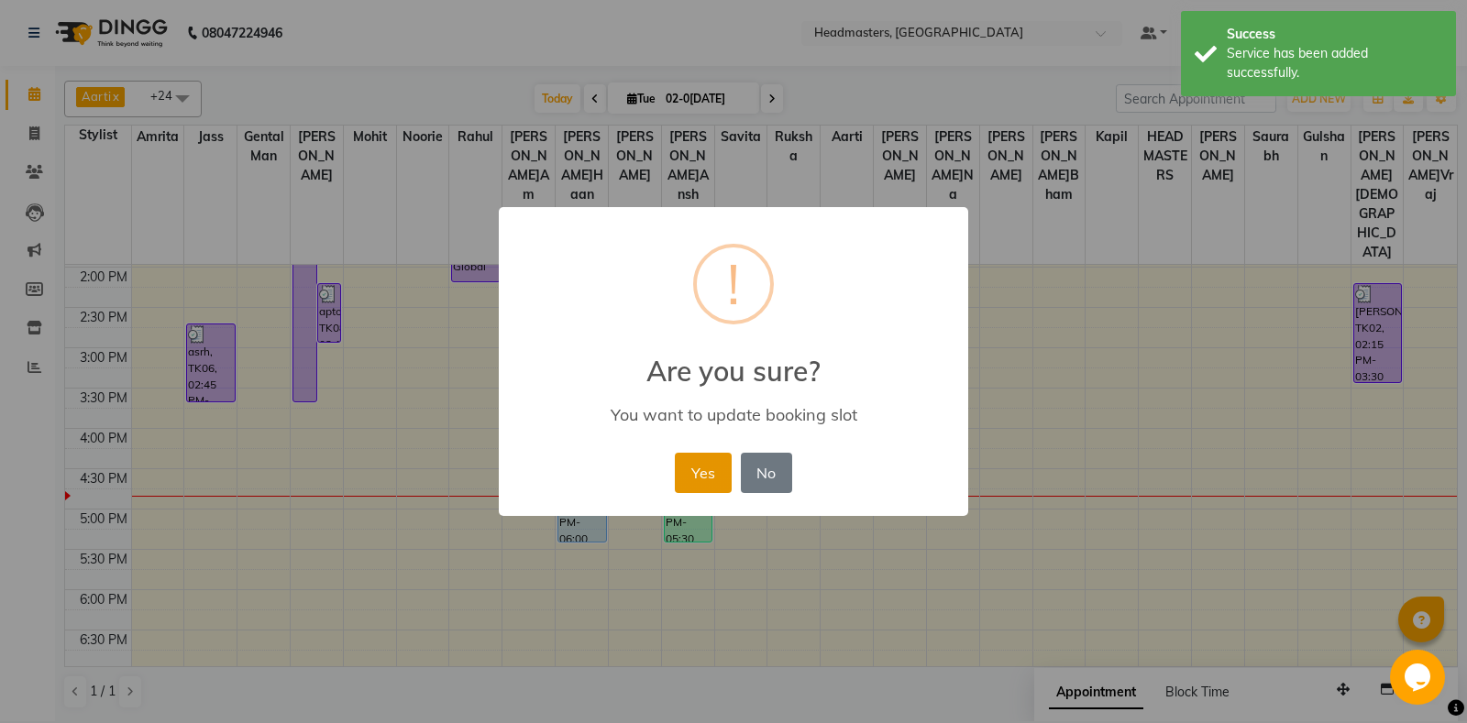
click at [702, 475] on button "Yes" at bounding box center [703, 473] width 56 height 40
